Goal: Information Seeking & Learning: Learn about a topic

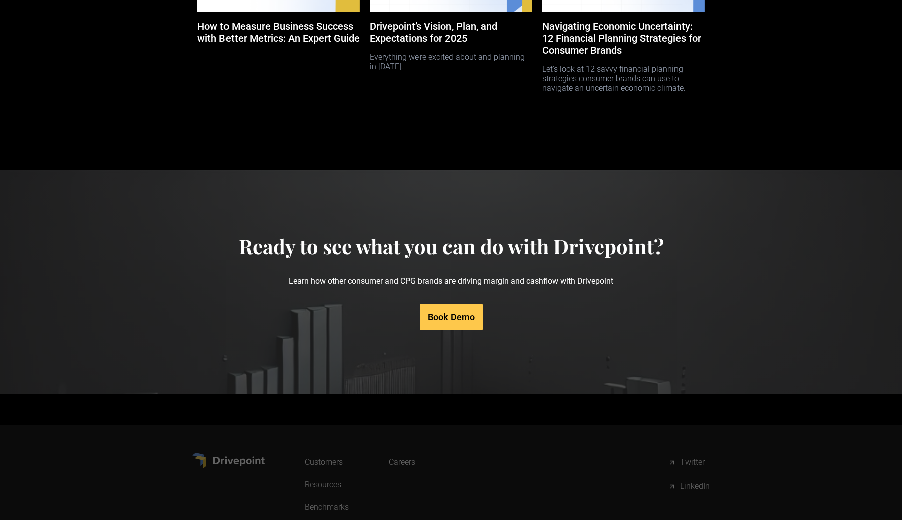
scroll to position [4693, 0]
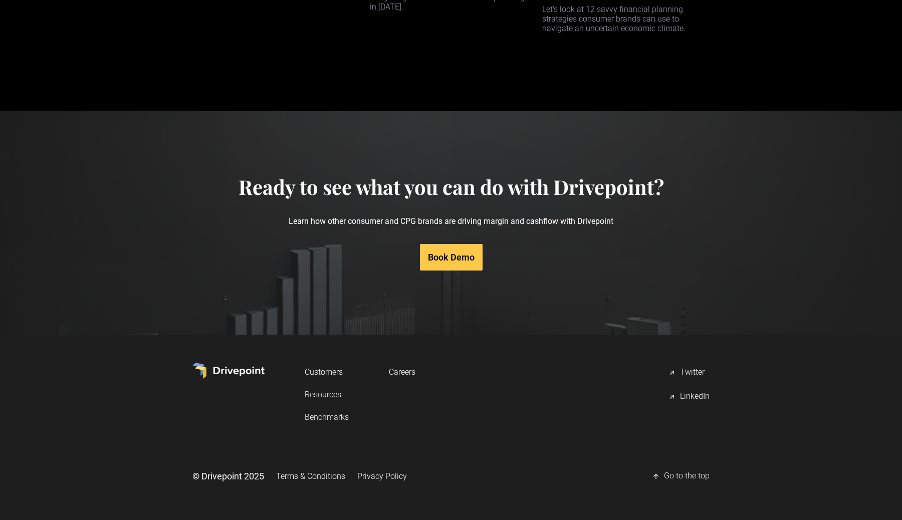
click at [327, 375] on link "Customers" at bounding box center [327, 372] width 44 height 19
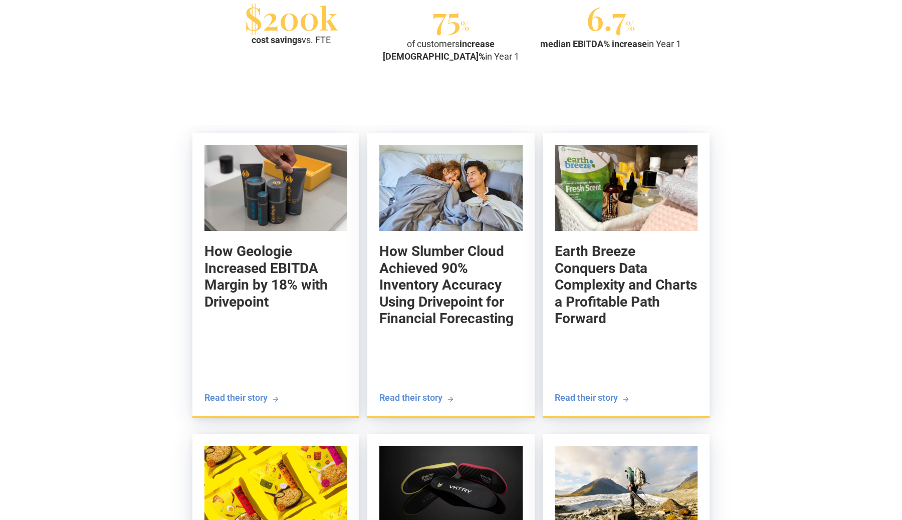
scroll to position [997, 0]
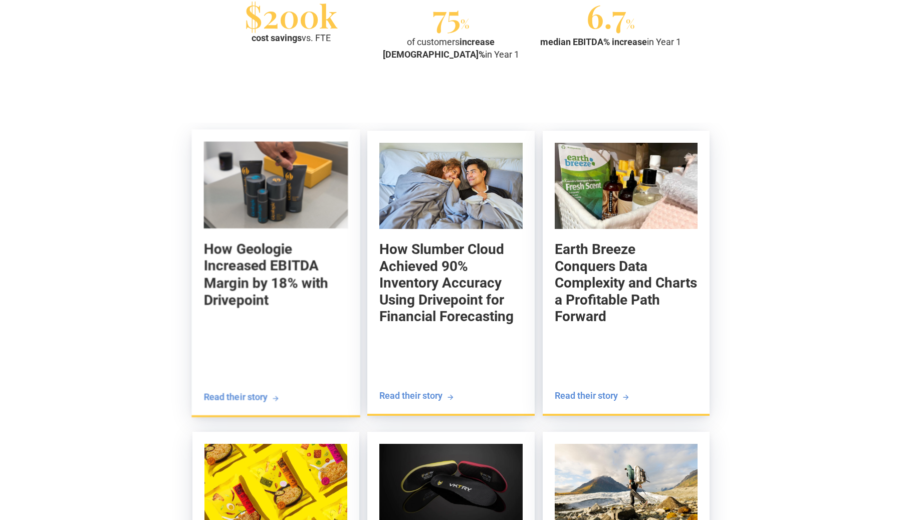
click at [263, 325] on div "How Geologie Increased EBITDA Margin by 18% with Drivepoint Nick Allen Co-found…" at bounding box center [276, 316] width 144 height 150
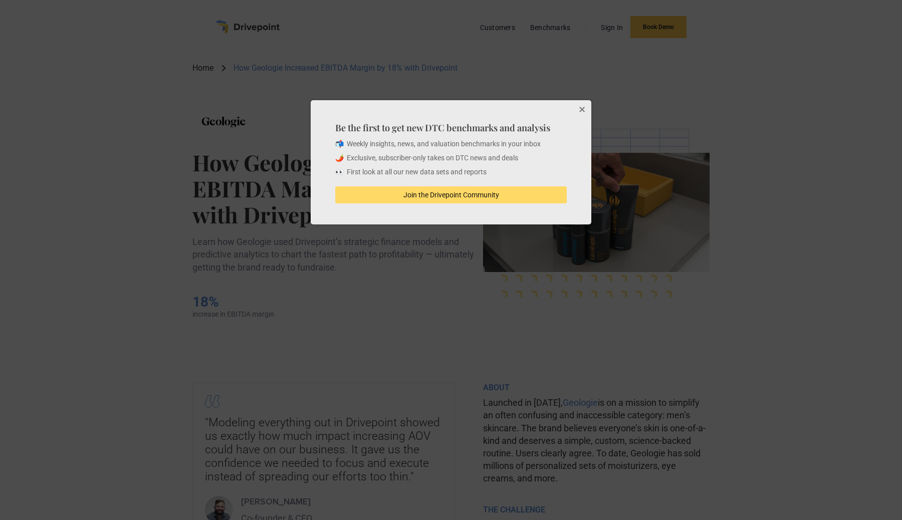
click at [585, 111] on button "Close" at bounding box center [582, 110] width 20 height 20
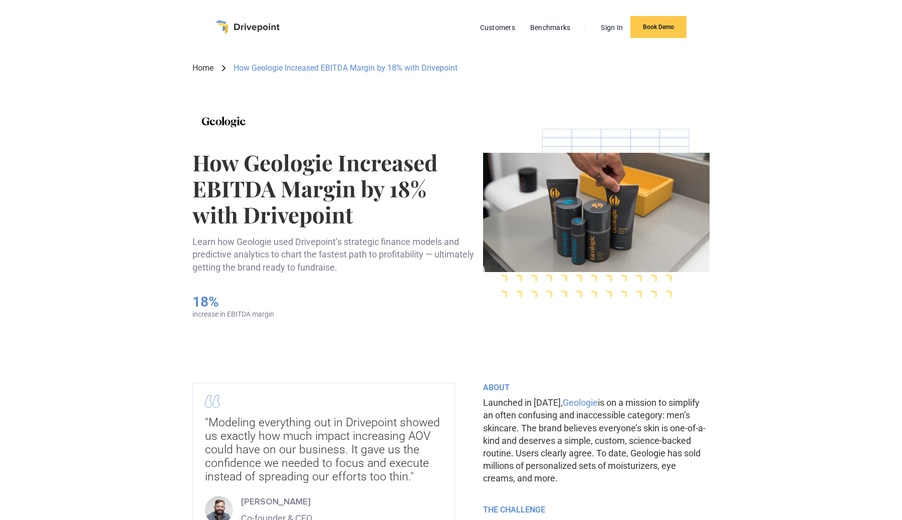
click at [260, 32] on img "home" at bounding box center [248, 27] width 64 height 14
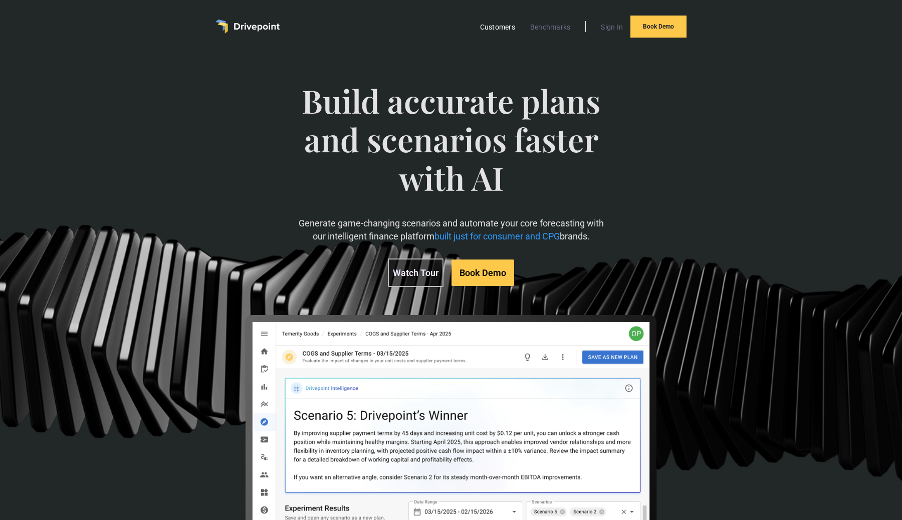
click at [503, 32] on link "Customers" at bounding box center [497, 27] width 45 height 13
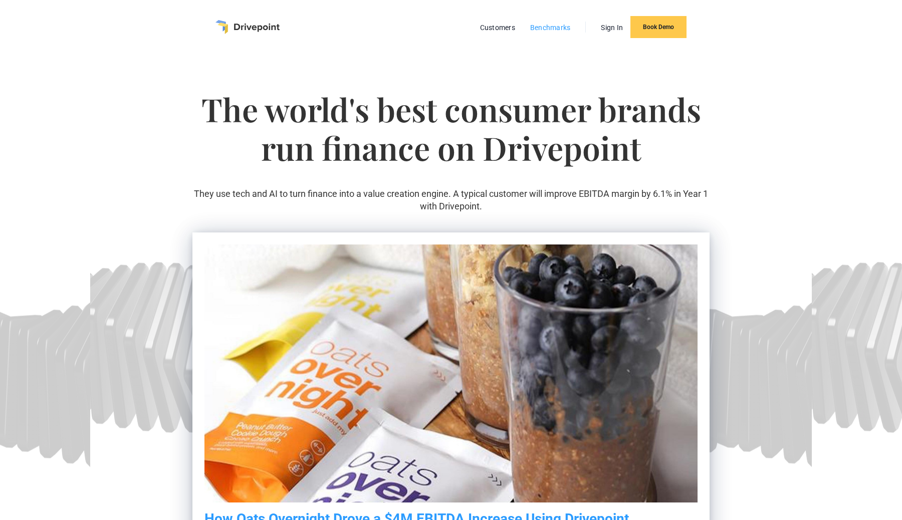
click at [543, 30] on link "Benchmarks" at bounding box center [550, 27] width 51 height 13
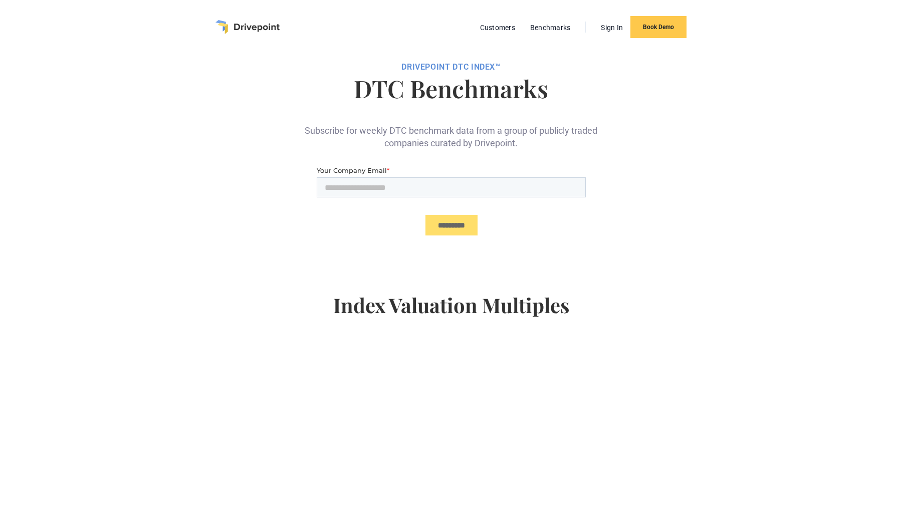
click at [261, 24] on img "home" at bounding box center [248, 27] width 64 height 14
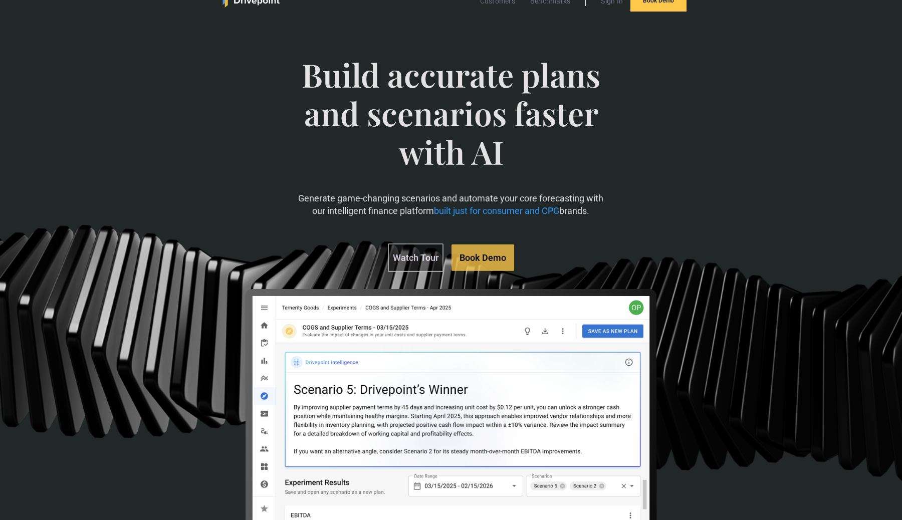
scroll to position [28, 0]
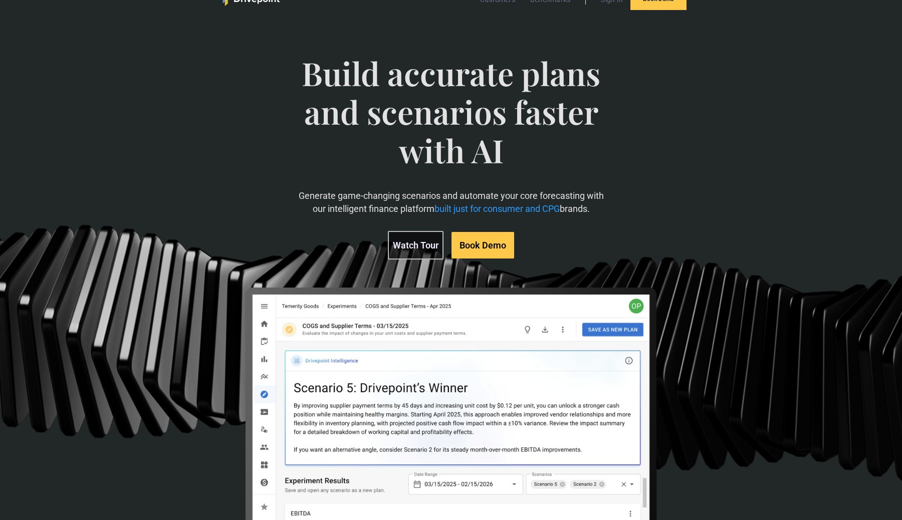
click at [414, 240] on link "Watch Tour" at bounding box center [416, 245] width 56 height 29
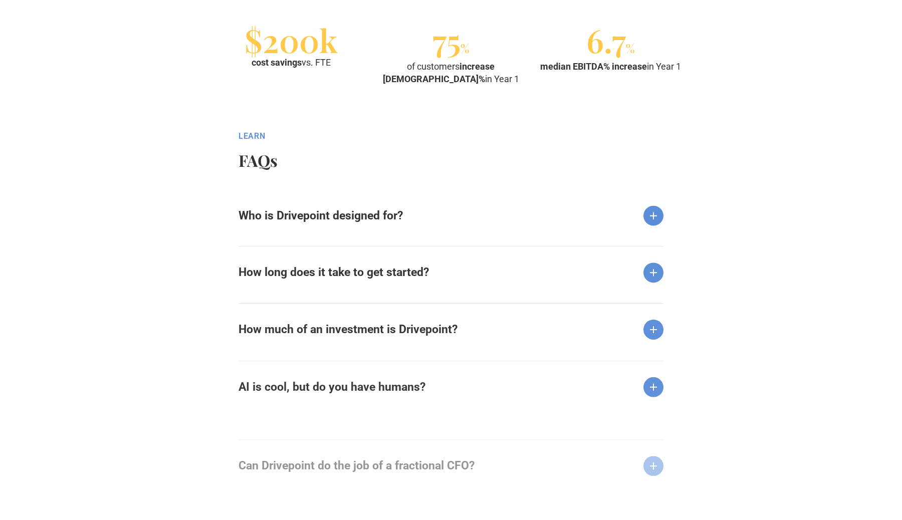
scroll to position [1163, 0]
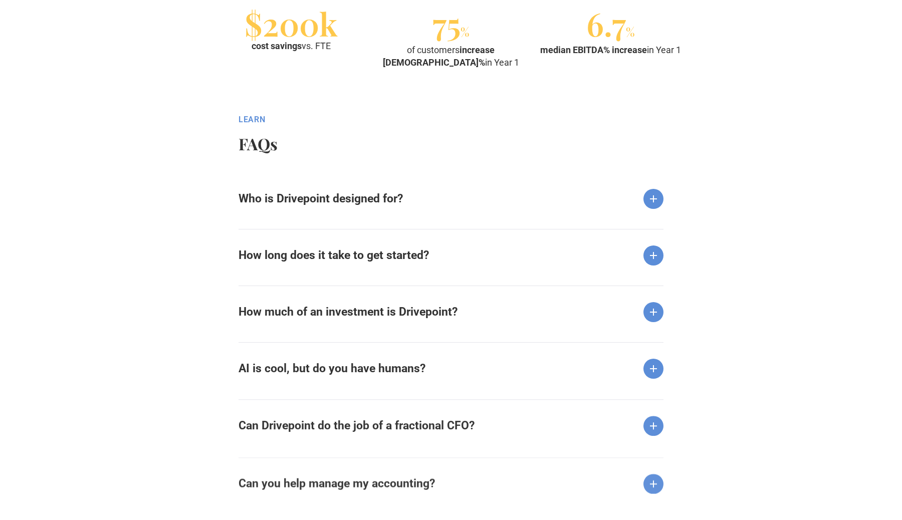
click at [425, 210] on div "We are 100% focused on consumer and retail brands. Our customers are typically …" at bounding box center [397, 211] width 317 height 4
click at [406, 195] on div "Who is Drivepoint designed for?" at bounding box center [451, 191] width 425 height 36
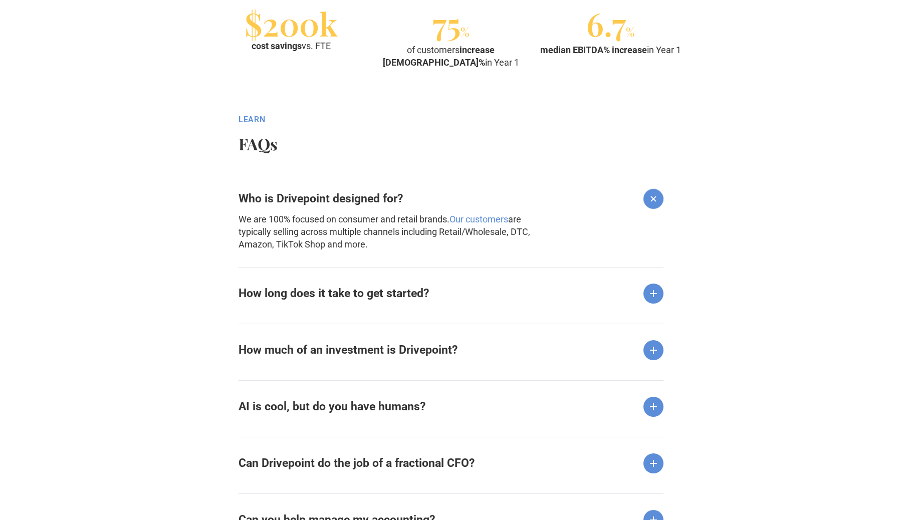
click at [393, 306] on div "Most customers start with a Quickstart™ proof-of-value period with their live d…" at bounding box center [397, 306] width 317 height 4
click at [390, 287] on strong "How long does it take to get started?" at bounding box center [334, 294] width 191 height 14
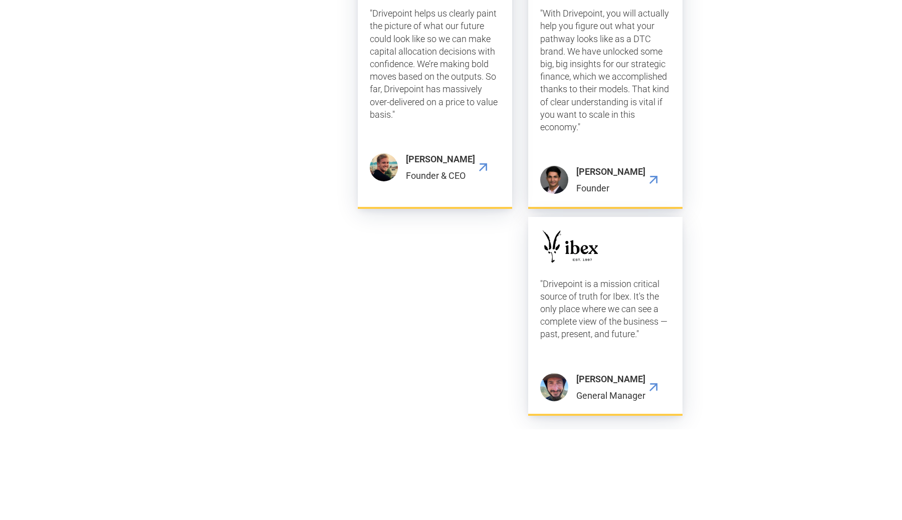
scroll to position [2913, 0]
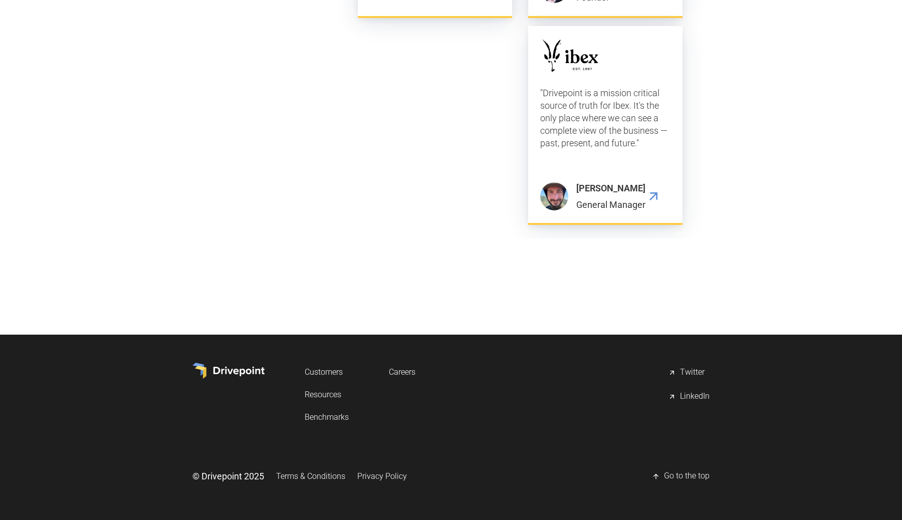
click at [677, 398] on link "LinkedIn" at bounding box center [689, 397] width 42 height 20
